Goal: Task Accomplishment & Management: Manage account settings

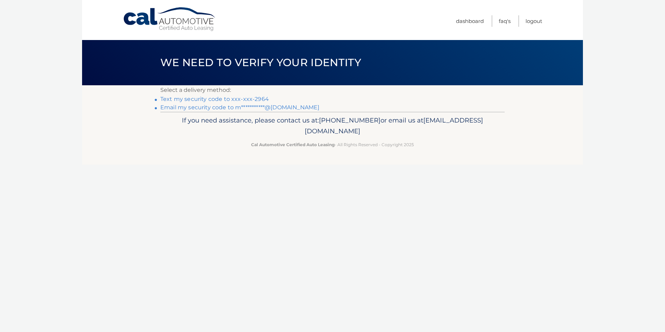
click at [233, 100] on link "Text my security code to xxx-xxx-2964" at bounding box center [214, 99] width 109 height 7
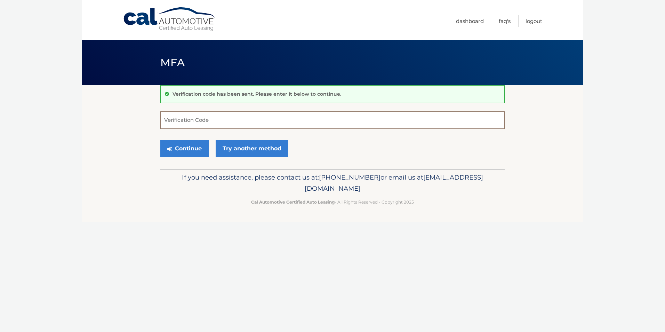
click at [491, 117] on input "Verification Code" at bounding box center [332, 119] width 345 height 17
type input "959553"
click at [160, 140] on button "Continue" at bounding box center [184, 148] width 48 height 17
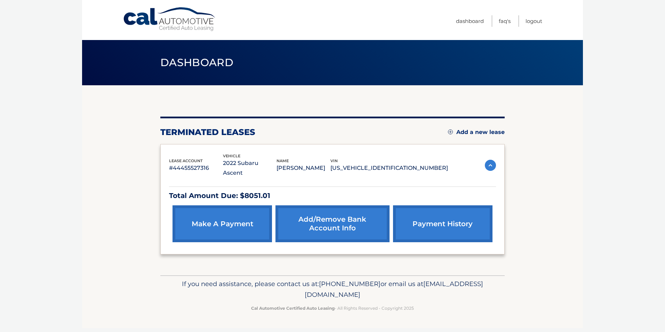
click at [362, 214] on link "Add/Remove bank account info" at bounding box center [333, 223] width 114 height 37
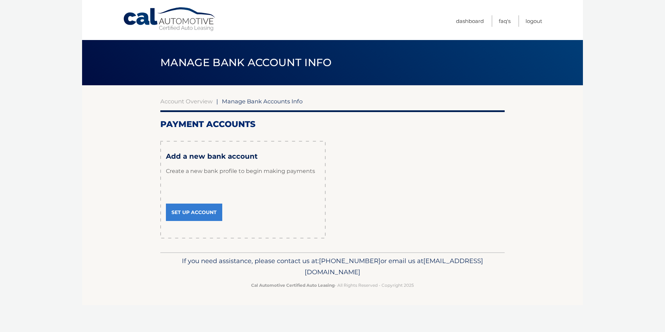
click at [328, 57] on span "Manage Bank Account Info" at bounding box center [246, 62] width 172 height 13
click at [471, 20] on link "Dashboard" at bounding box center [470, 20] width 28 height 11
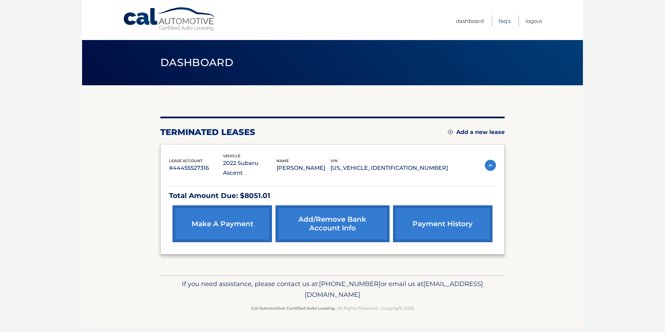
click at [507, 23] on link "FAQ's" at bounding box center [505, 20] width 12 height 11
drag, startPoint x: 261, startPoint y: 286, endPoint x: 397, endPoint y: 286, distance: 136.1
click at [397, 286] on p "If you need assistance, please contact us at: 609-807-3200 or email us at Custo…" at bounding box center [332, 289] width 335 height 22
drag, startPoint x: 397, startPoint y: 286, endPoint x: 390, endPoint y: 285, distance: 7.0
copy span "[EMAIL_ADDRESS][DOMAIN_NAME]"
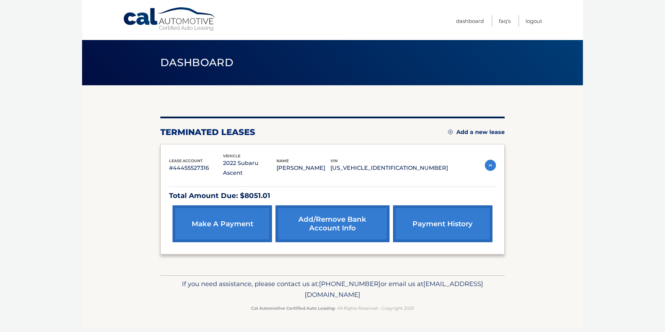
click at [196, 166] on p "#44455527316" at bounding box center [196, 168] width 54 height 10
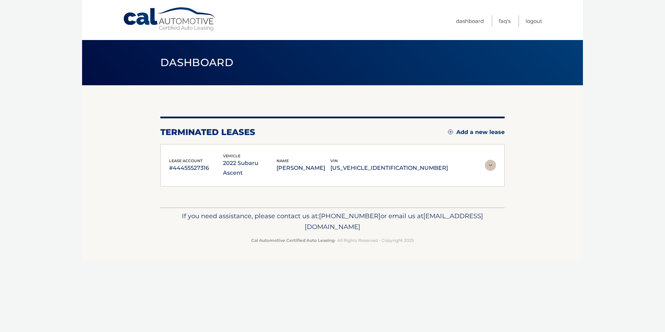
click at [196, 166] on p "#44455527316" at bounding box center [196, 168] width 54 height 10
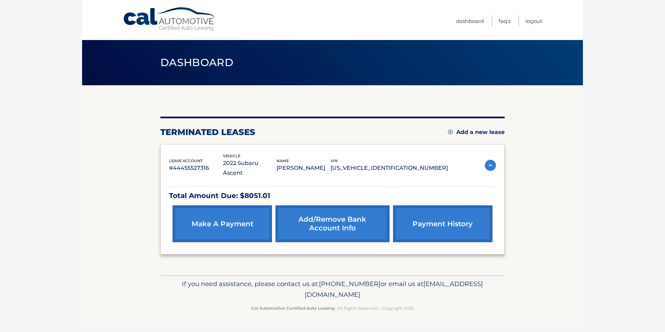
click at [171, 3] on div "Menu Dashboard FAQ's Logout" at bounding box center [333, 20] width 420 height 40
click at [164, 16] on link "Cal Automotive" at bounding box center [170, 19] width 94 height 25
